Goal: Find specific page/section: Find specific page/section

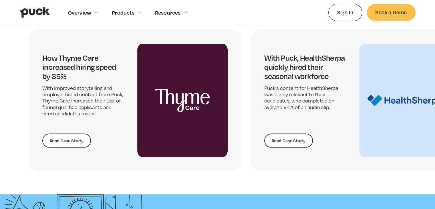
scroll to position [1500, 0]
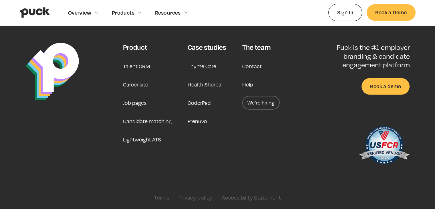
click at [142, 82] on link "Career site" at bounding box center [135, 85] width 25 height 14
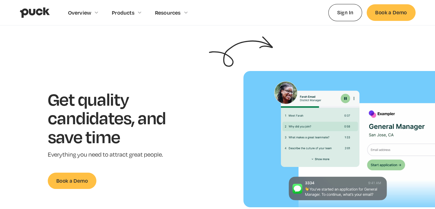
scroll to position [1444, 0]
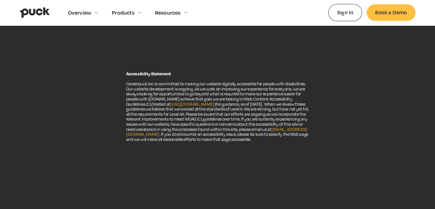
scroll to position [159, 0]
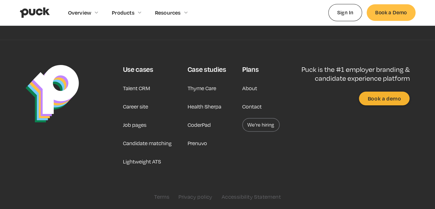
click at [255, 127] on link "We’re hiring" at bounding box center [260, 125] width 37 height 14
click at [271, 125] on link "We’re hiring" at bounding box center [260, 125] width 37 height 14
